Goal: Transaction & Acquisition: Purchase product/service

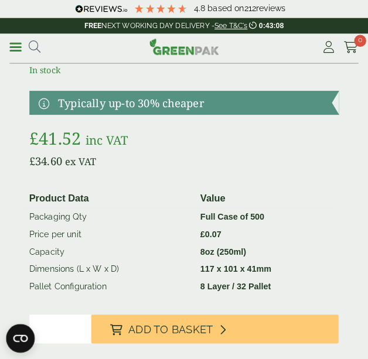
scroll to position [380, 0]
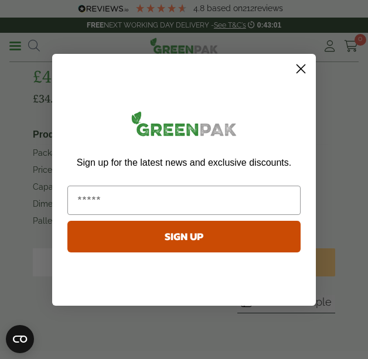
drag, startPoint x: 305, startPoint y: 62, endPoint x: 299, endPoint y: 78, distance: 17.6
click at [304, 63] on circle "Close dialog" at bounding box center [300, 68] width 19 height 19
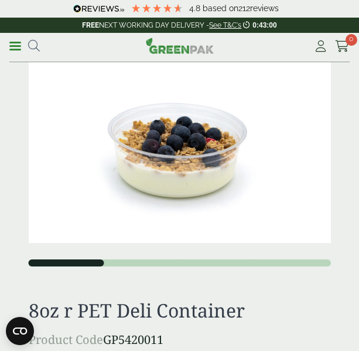
scroll to position [0, 0]
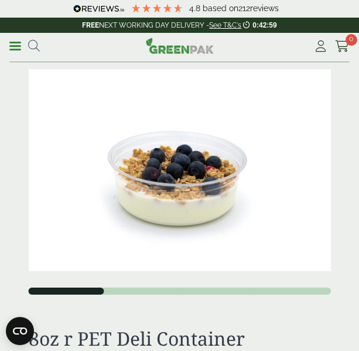
click at [197, 195] on img at bounding box center [180, 170] width 302 height 202
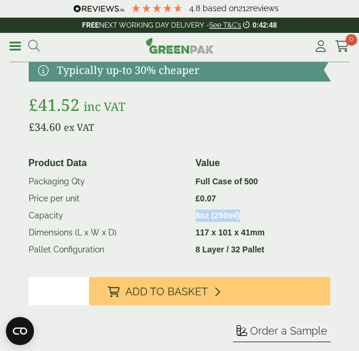
drag, startPoint x: 246, startPoint y: 210, endPoint x: 195, endPoint y: 217, distance: 51.6
click at [195, 217] on td "8oz (250ml)" at bounding box center [258, 215] width 135 height 17
copy strong "8oz (250ml)"
drag, startPoint x: 233, startPoint y: 185, endPoint x: 260, endPoint y: 186, distance: 27.0
click at [260, 186] on td "Full Case of 500" at bounding box center [258, 182] width 135 height 18
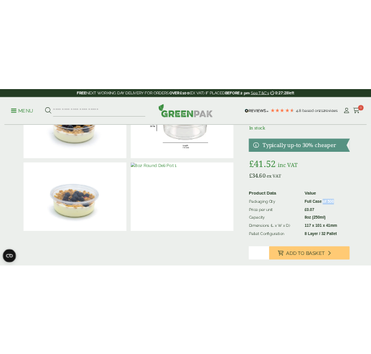
scroll to position [0, 0]
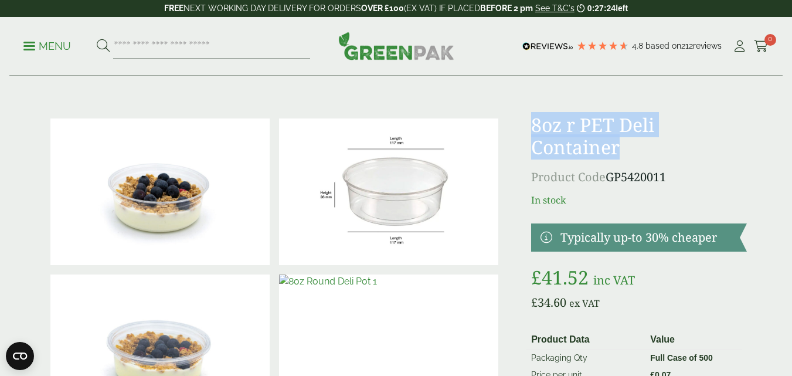
drag, startPoint x: 528, startPoint y: 120, endPoint x: 654, endPoint y: 151, distance: 129.8
click at [359, 151] on div "1 2" at bounding box center [396, 330] width 715 height 433
copy h1 "8oz r PET Deli Container"
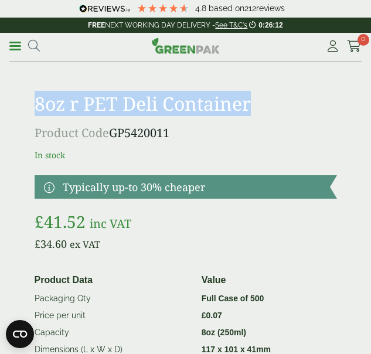
scroll to position [352, 0]
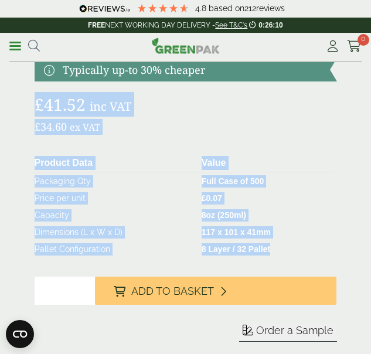
drag, startPoint x: 280, startPoint y: 253, endPoint x: 30, endPoint y: 103, distance: 291.3
click at [30, 103] on div "1 2" at bounding box center [186, 43] width 317 height 652
copy div "£ 41.52 inc VAT £ 34.60 ex VAT Product Data Value Packaging Qty Full Case of 50…"
